Goal: Go to known website: Access a specific website the user already knows

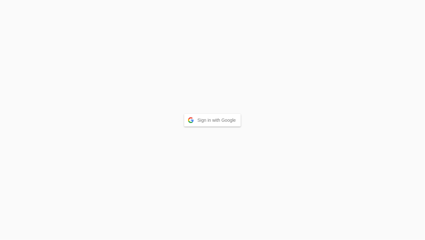
click at [203, 120] on button "Sign in with Google" at bounding box center [212, 120] width 57 height 13
